Goal: Transaction & Acquisition: Purchase product/service

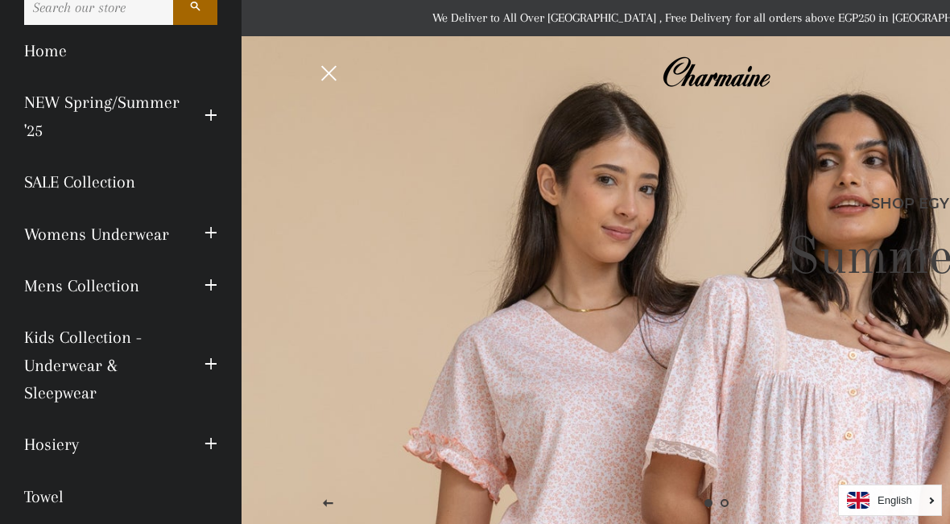
scroll to position [37, 0]
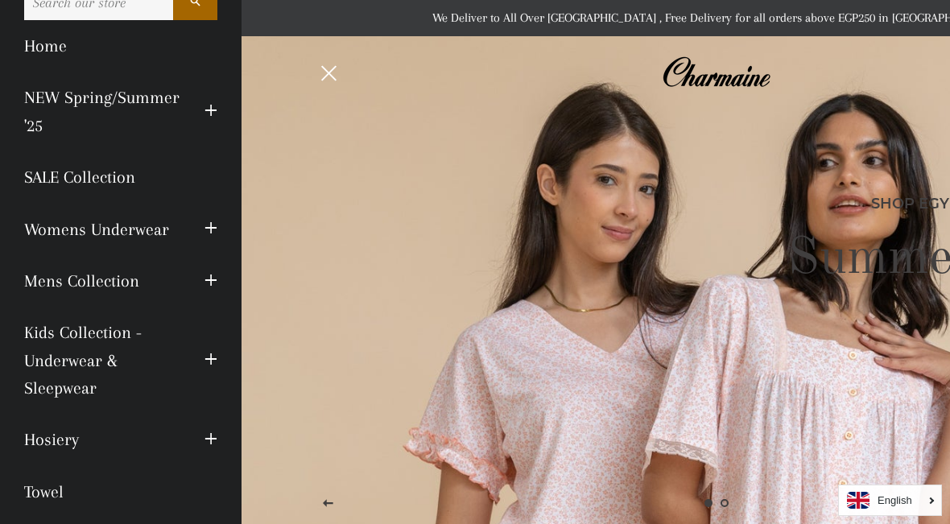
click at [69, 436] on link "Hosiery" at bounding box center [102, 440] width 180 height 52
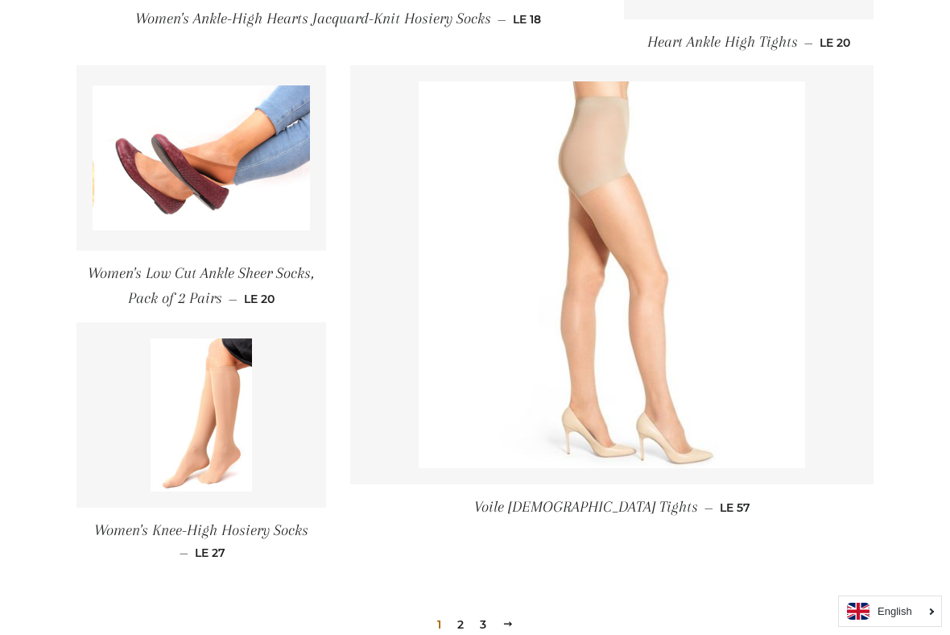
scroll to position [2136, 0]
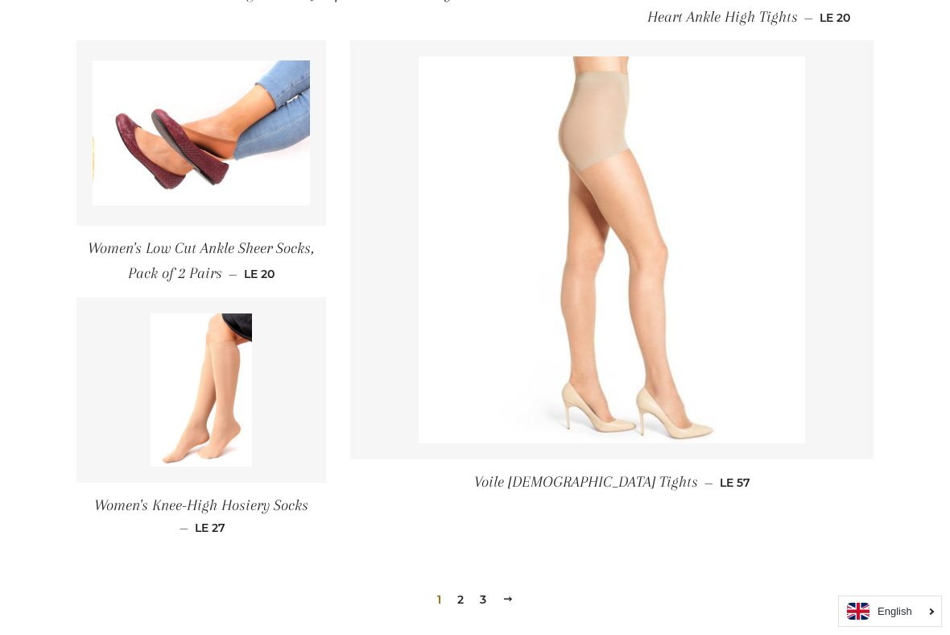
click at [743, 400] on img at bounding box center [612, 249] width 387 height 387
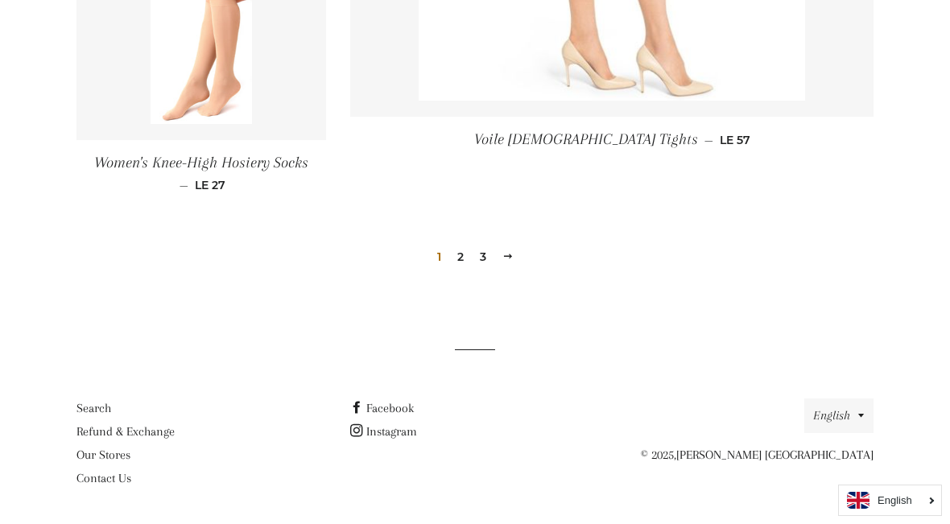
scroll to position [2477, 0]
click at [463, 260] on link "2" at bounding box center [460, 258] width 19 height 24
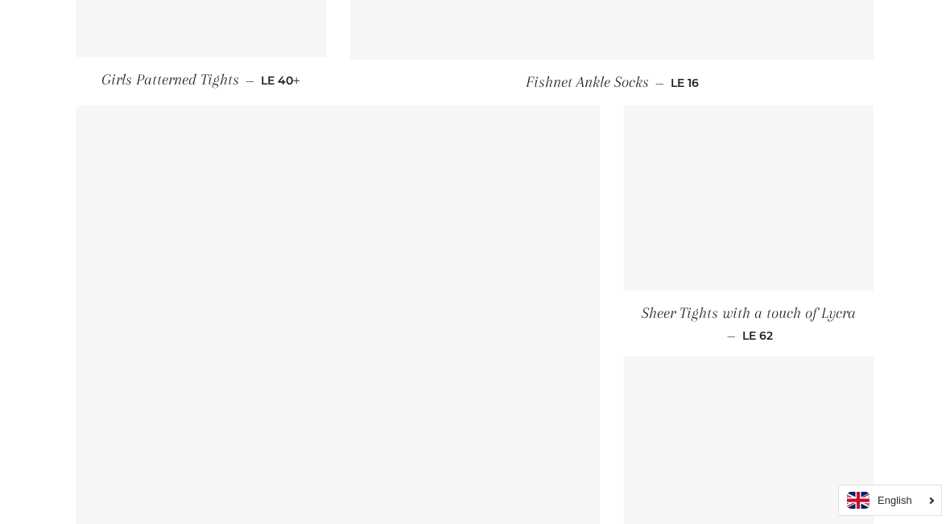
scroll to position [1482, 0]
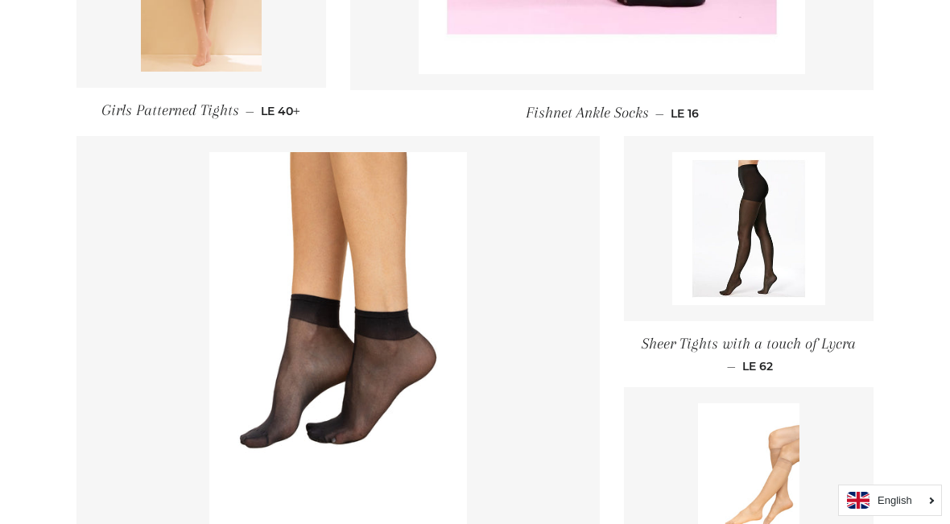
click at [820, 288] on img at bounding box center [748, 228] width 153 height 153
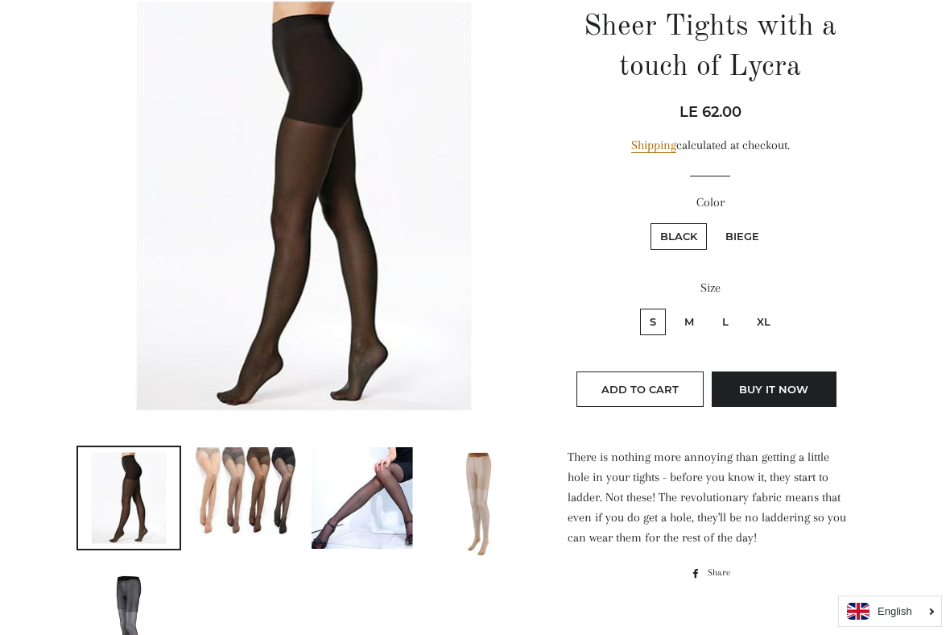
scroll to position [206, 0]
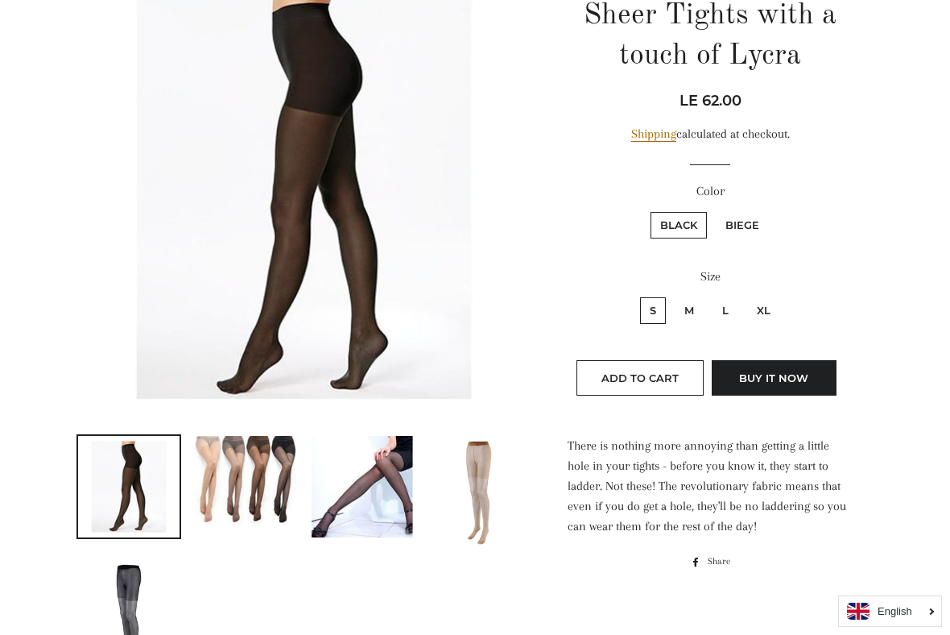
click at [268, 514] on img at bounding box center [245, 486] width 101 height 101
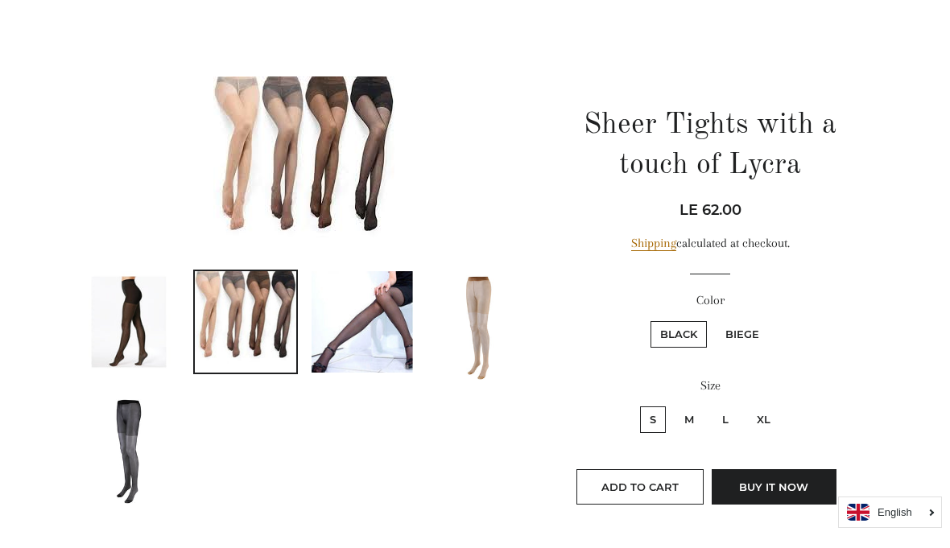
scroll to position [108, 0]
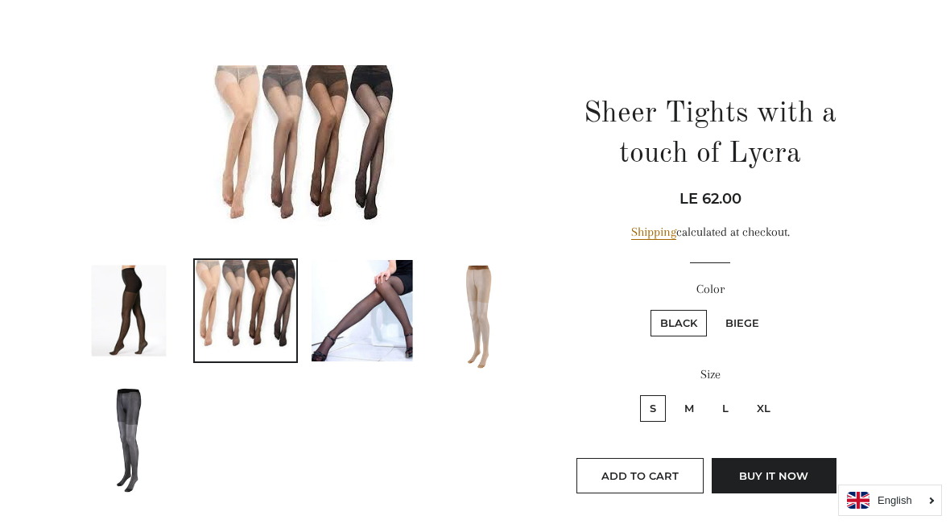
click at [754, 320] on label "Biege" at bounding box center [742, 323] width 53 height 27
click at [714, 308] on input "Biege" at bounding box center [713, 308] width 1 height 1
radio input "true"
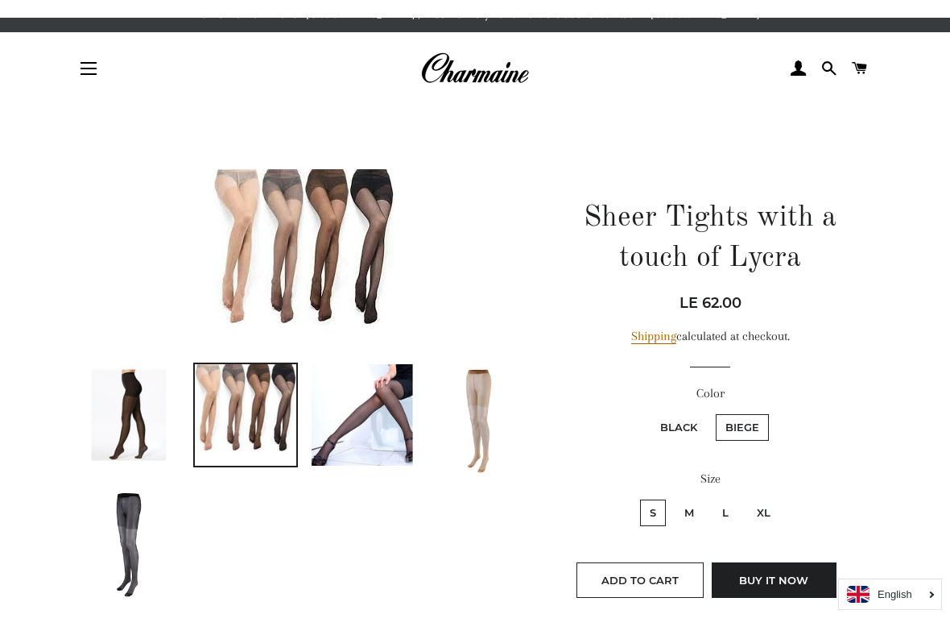
scroll to position [14, 0]
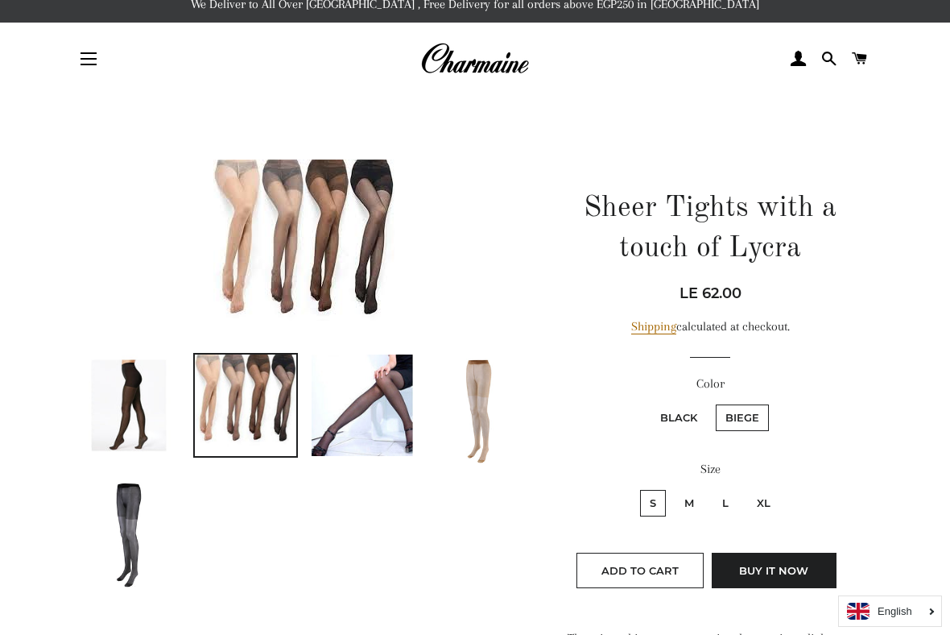
click at [778, 499] on label "XL" at bounding box center [763, 503] width 33 height 27
click at [746, 488] on input "XL" at bounding box center [745, 487] width 1 height 1
radio input "true"
click at [676, 523] on span "Add to Cart" at bounding box center [640, 570] width 77 height 13
click at [665, 523] on span "Add to Cart" at bounding box center [640, 570] width 77 height 13
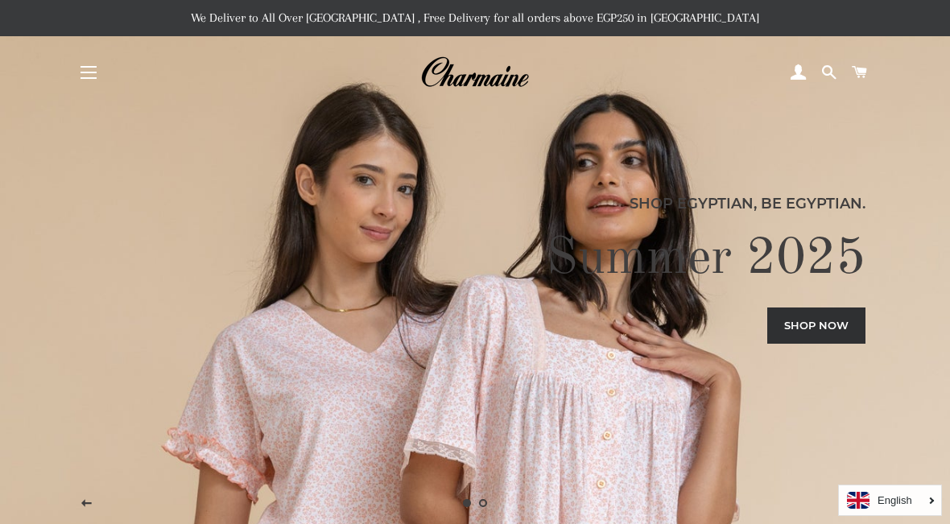
click at [93, 78] on button "Site navigation" at bounding box center [88, 72] width 40 height 40
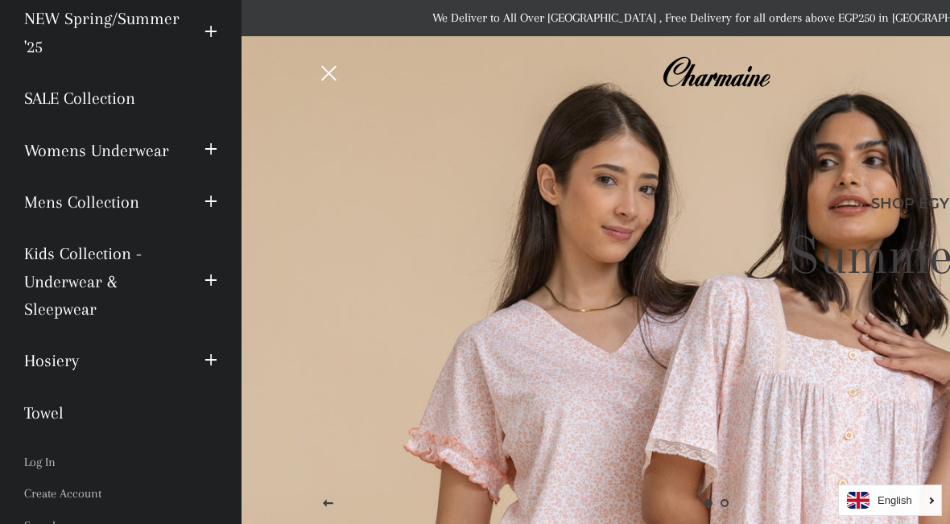
scroll to position [118, 0]
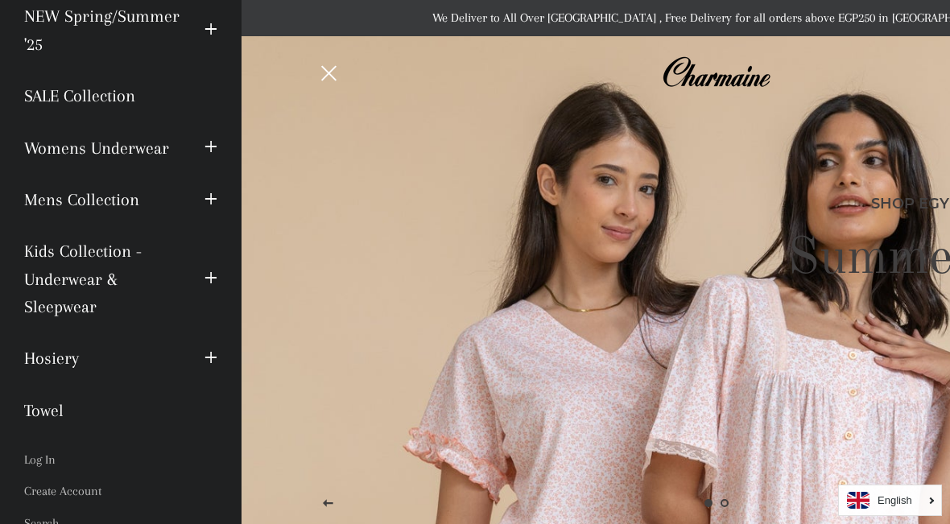
click at [64, 398] on link "Towel" at bounding box center [120, 411] width 217 height 52
